Goal: Information Seeking & Learning: Learn about a topic

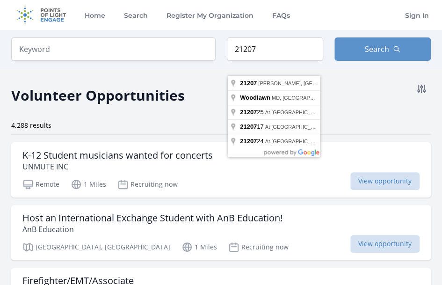
type input "Gwynn Oak, MD 21207, USA"
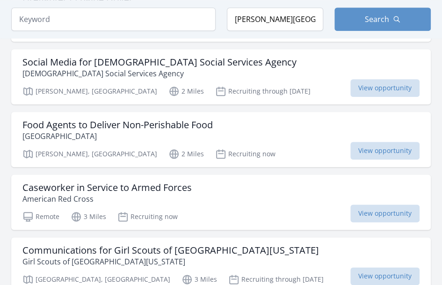
scroll to position [283, 0]
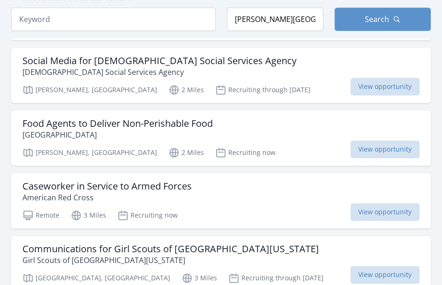
click at [270, 66] on h3 "Social Media for [DEMOGRAPHIC_DATA] Social Services Agency" at bounding box center [159, 60] width 274 height 11
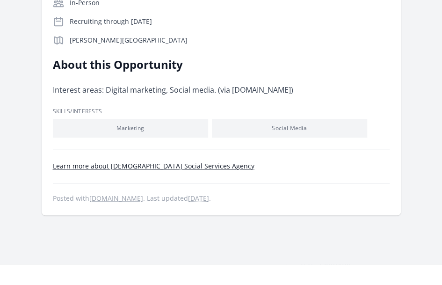
scroll to position [255, 0]
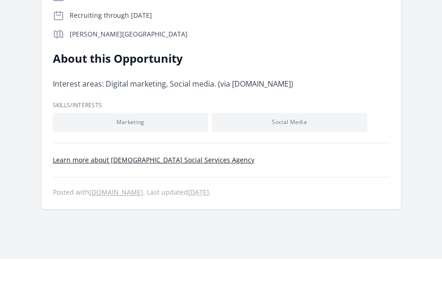
click at [175, 164] on link "Learn more about [DEMOGRAPHIC_DATA] Social Services Agency" at bounding box center [154, 159] width 202 height 9
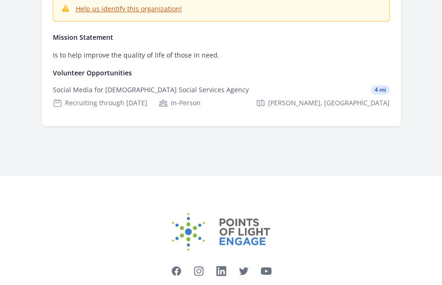
scroll to position [175, 0]
